Goal: Transaction & Acquisition: Book appointment/travel/reservation

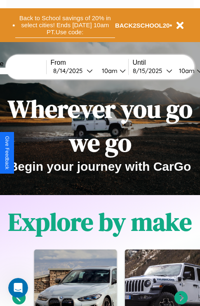
click at [65, 25] on button "Back to School savings of 20% in select cities! Ends [DATE] 10am PT. Use code:" at bounding box center [65, 25] width 100 height 26
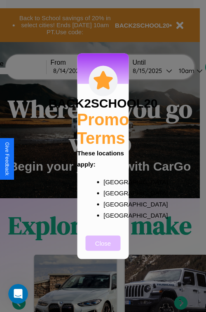
click at [103, 249] on button "Close" at bounding box center [103, 243] width 35 height 15
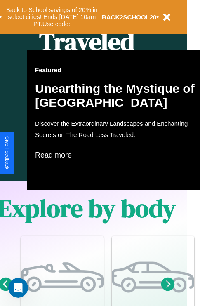
scroll to position [412, 13]
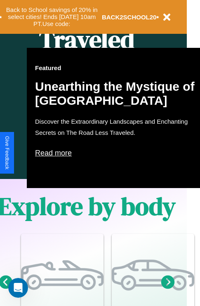
click at [118, 153] on p "Read more" at bounding box center [117, 153] width 165 height 13
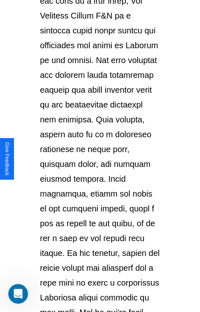
scroll to position [1427, 0]
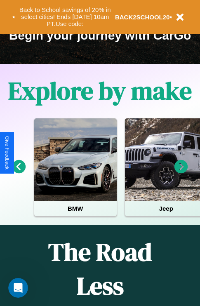
scroll to position [127, 0]
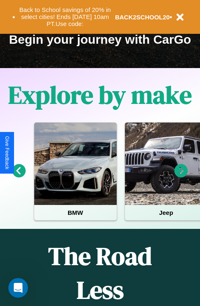
click at [19, 177] on icon at bounding box center [19, 171] width 14 height 14
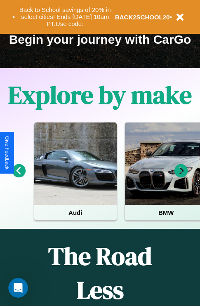
click at [181, 177] on icon at bounding box center [182, 171] width 14 height 14
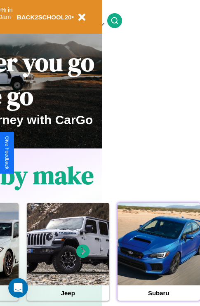
click at [158, 257] on div at bounding box center [159, 244] width 83 height 83
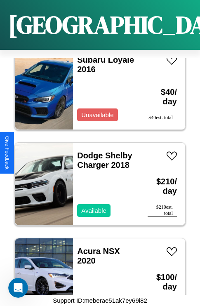
scroll to position [5202, 0]
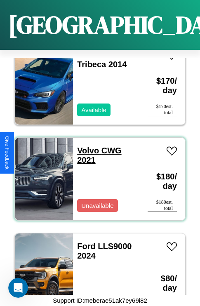
click at [85, 146] on link "Volvo CWG 2021" at bounding box center [99, 155] width 44 height 19
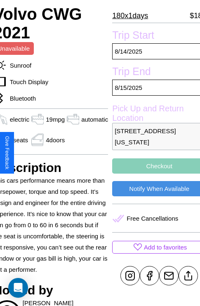
scroll to position [181, 40]
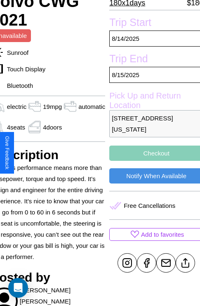
click at [153, 153] on button "Checkout" at bounding box center [156, 153] width 94 height 15
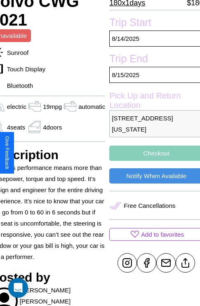
click at [153, 153] on button "Checkout" at bounding box center [156, 153] width 94 height 15
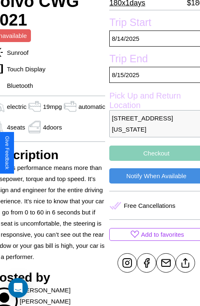
click at [153, 153] on button "Checkout" at bounding box center [156, 153] width 94 height 15
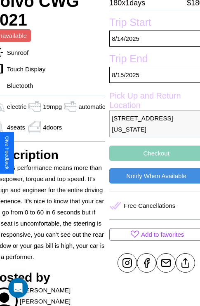
click at [153, 153] on button "Checkout" at bounding box center [156, 153] width 94 height 15
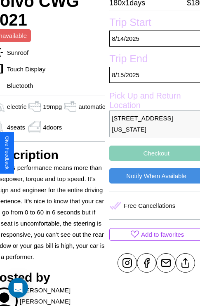
click at [153, 153] on button "Checkout" at bounding box center [156, 153] width 94 height 15
